Goal: Transaction & Acquisition: Purchase product/service

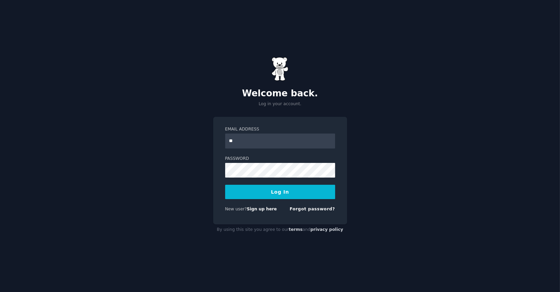
type input "**********"
click at [282, 195] on button "Log In" at bounding box center [280, 192] width 110 height 14
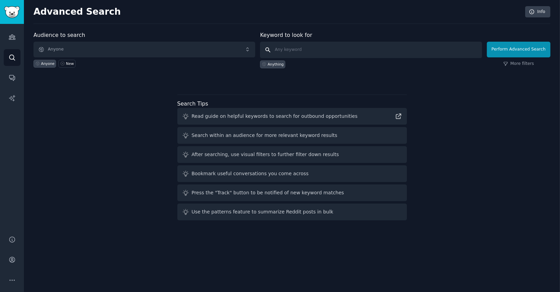
click at [294, 51] on input "text" at bounding box center [371, 50] width 222 height 16
click at [286, 47] on input "text" at bounding box center [371, 50] width 222 height 16
click at [62, 64] on icon at bounding box center [62, 64] width 4 height 4
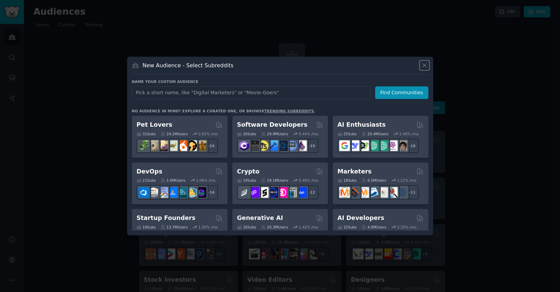
click at [425, 65] on icon at bounding box center [424, 65] width 7 height 7
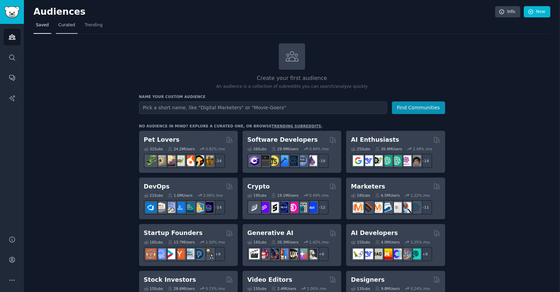
click at [65, 24] on span "Curated" at bounding box center [66, 25] width 17 height 6
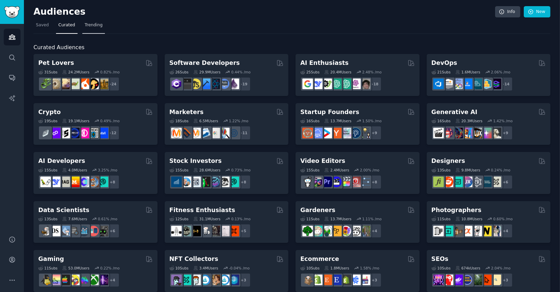
click at [90, 22] on span "Trending" at bounding box center [94, 25] width 18 height 6
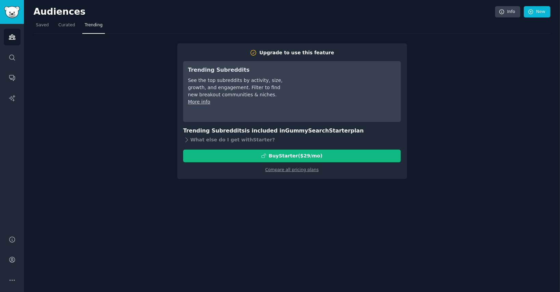
click at [53, 28] on nav "Saved Curated Trending" at bounding box center [291, 27] width 516 height 14
click at [45, 26] on span "Saved" at bounding box center [42, 25] width 13 height 6
click at [50, 26] on nav "Saved Curated Trending" at bounding box center [291, 27] width 516 height 14
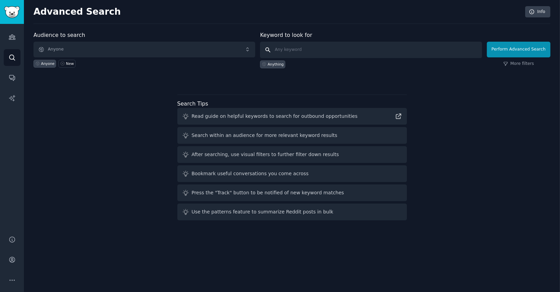
click at [303, 46] on input "text" at bounding box center [371, 50] width 222 height 16
paste input "Event-Based Tourism / Curated Trips"
type input "Event-Based Tourism / Curated Trips"
click at [499, 49] on button "Perform Advanced Search" at bounding box center [517, 50] width 63 height 16
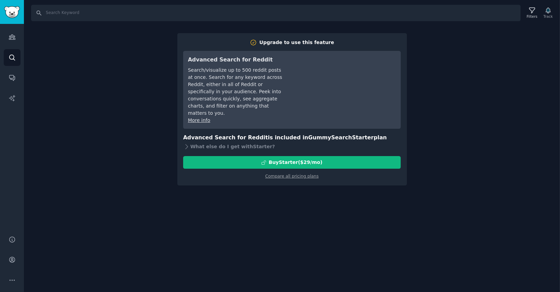
click at [220, 134] on h3 "Advanced Search for Reddit is included in GummySearch Starter plan" at bounding box center [291, 137] width 217 height 9
click at [188, 143] on icon at bounding box center [186, 146] width 7 height 7
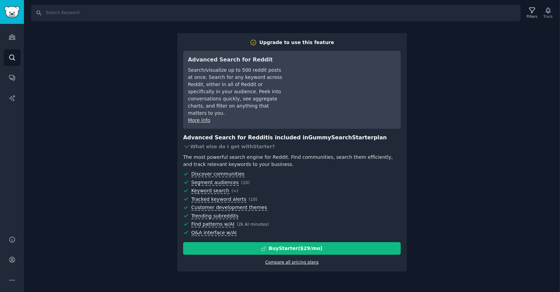
click at [294, 260] on link "Compare all pricing plans" at bounding box center [291, 262] width 53 height 5
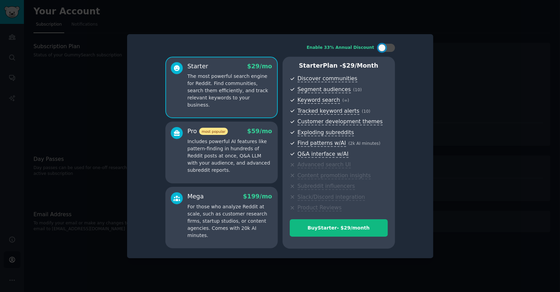
click at [513, 127] on div at bounding box center [280, 146] width 560 height 292
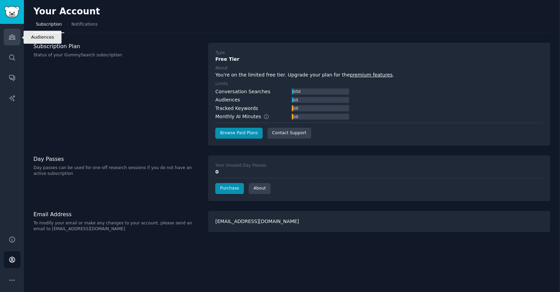
click at [12, 41] on link "Audiences" at bounding box center [12, 37] width 17 height 17
